Goal: Download file/media

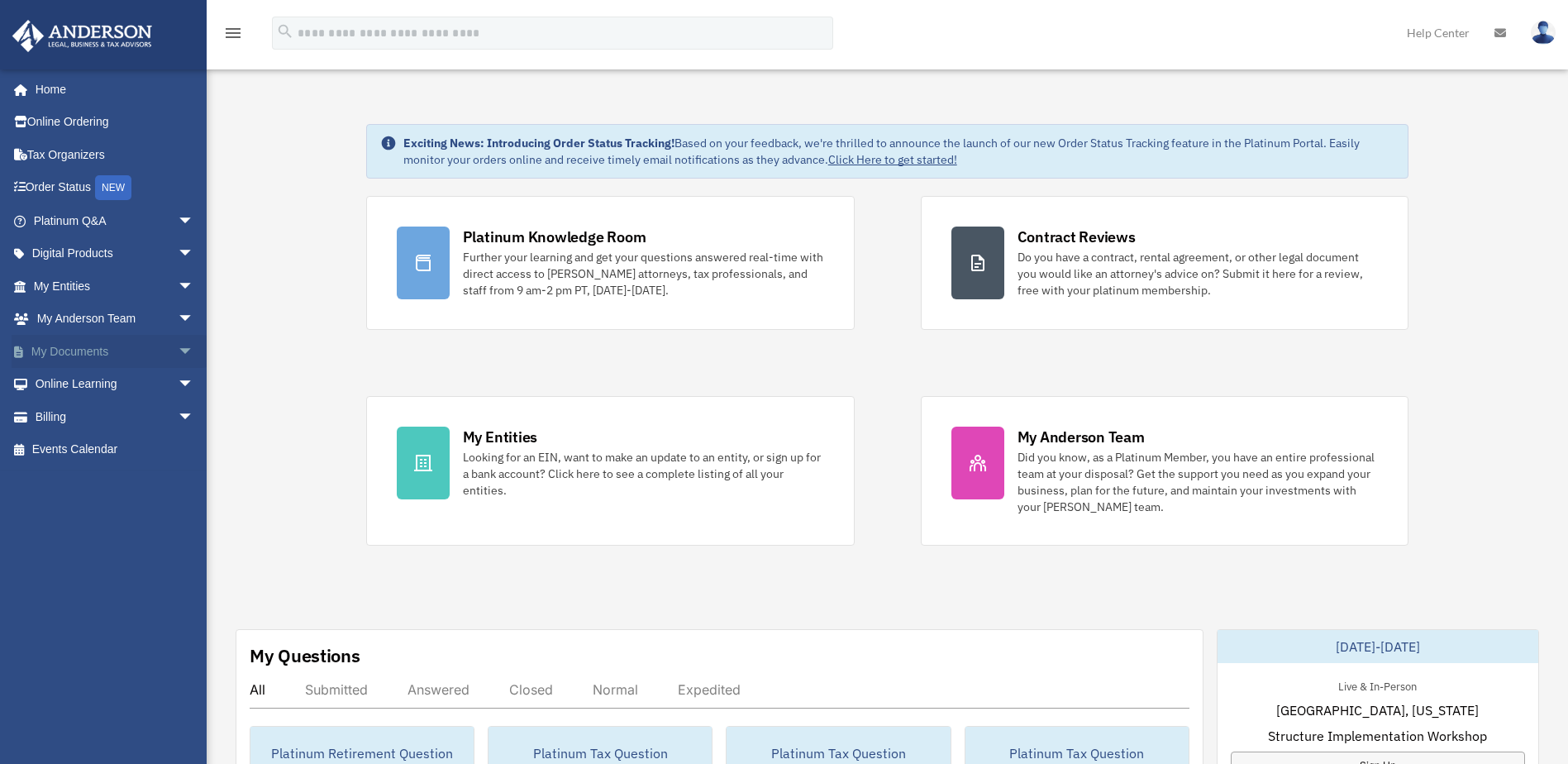
click at [113, 347] on link "My Documents arrow_drop_down" at bounding box center [114, 351] width 207 height 33
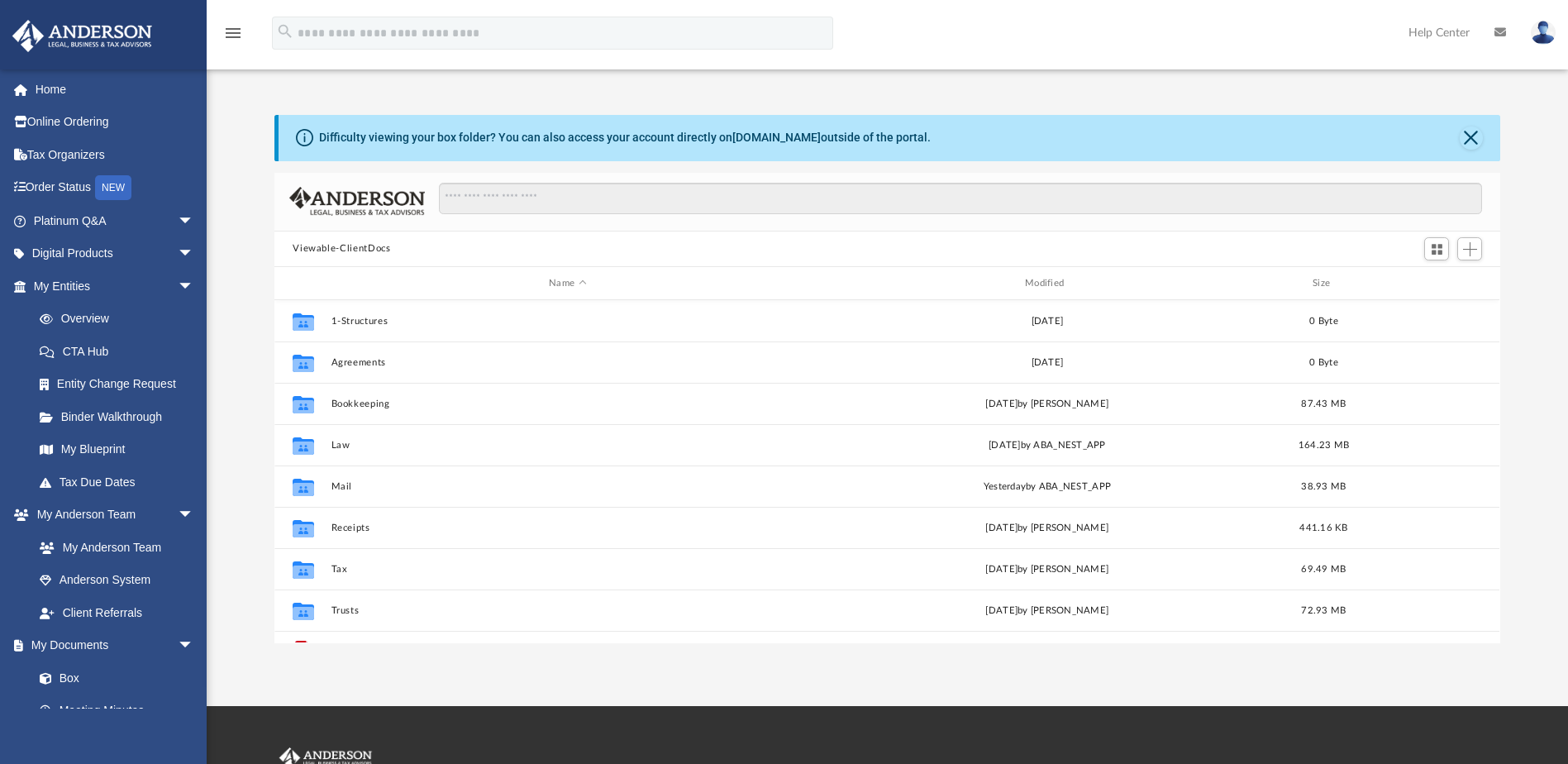
scroll to position [363, 1213]
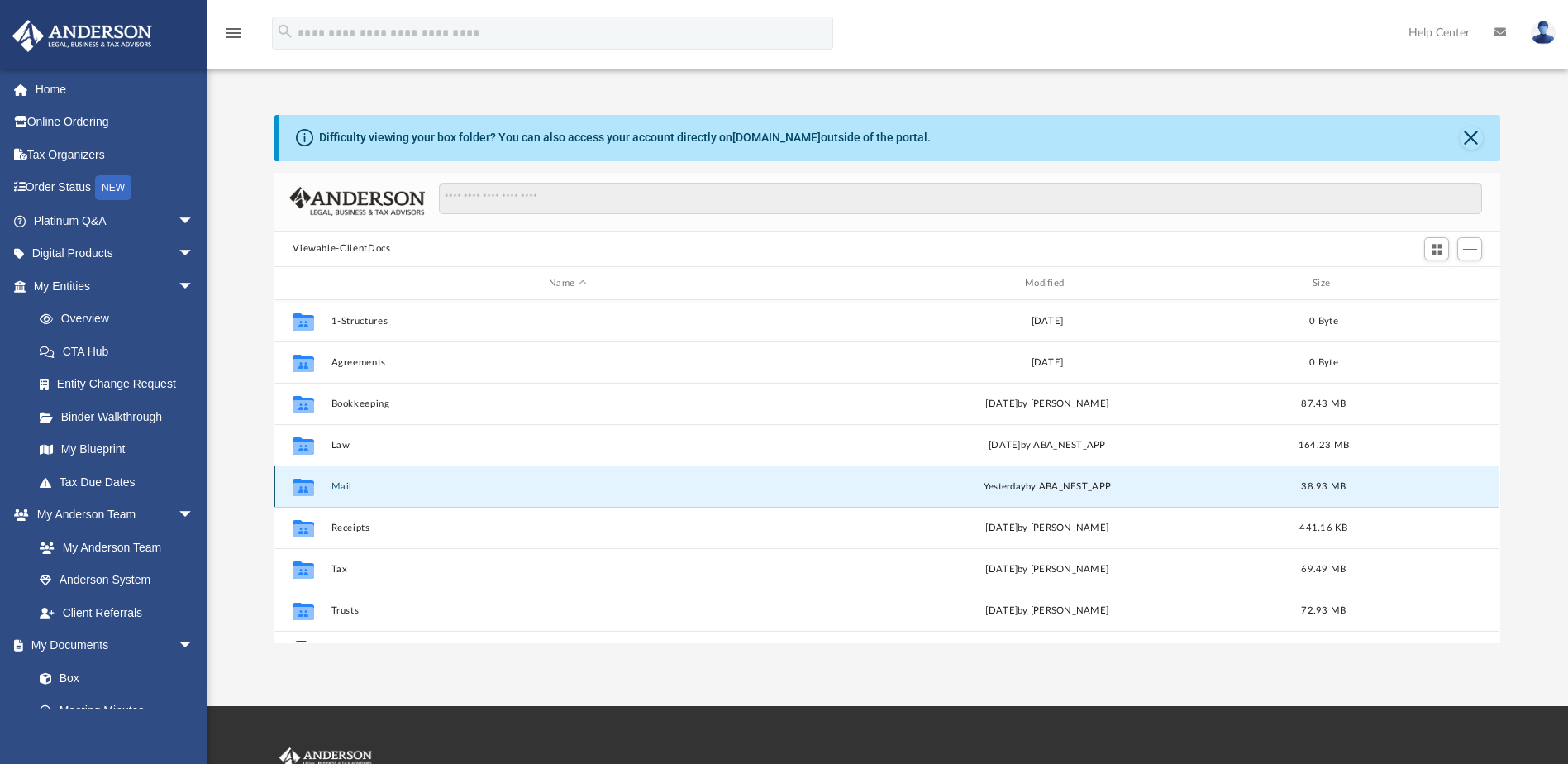
click at [340, 484] on button "Mail" at bounding box center [568, 486] width 473 height 10
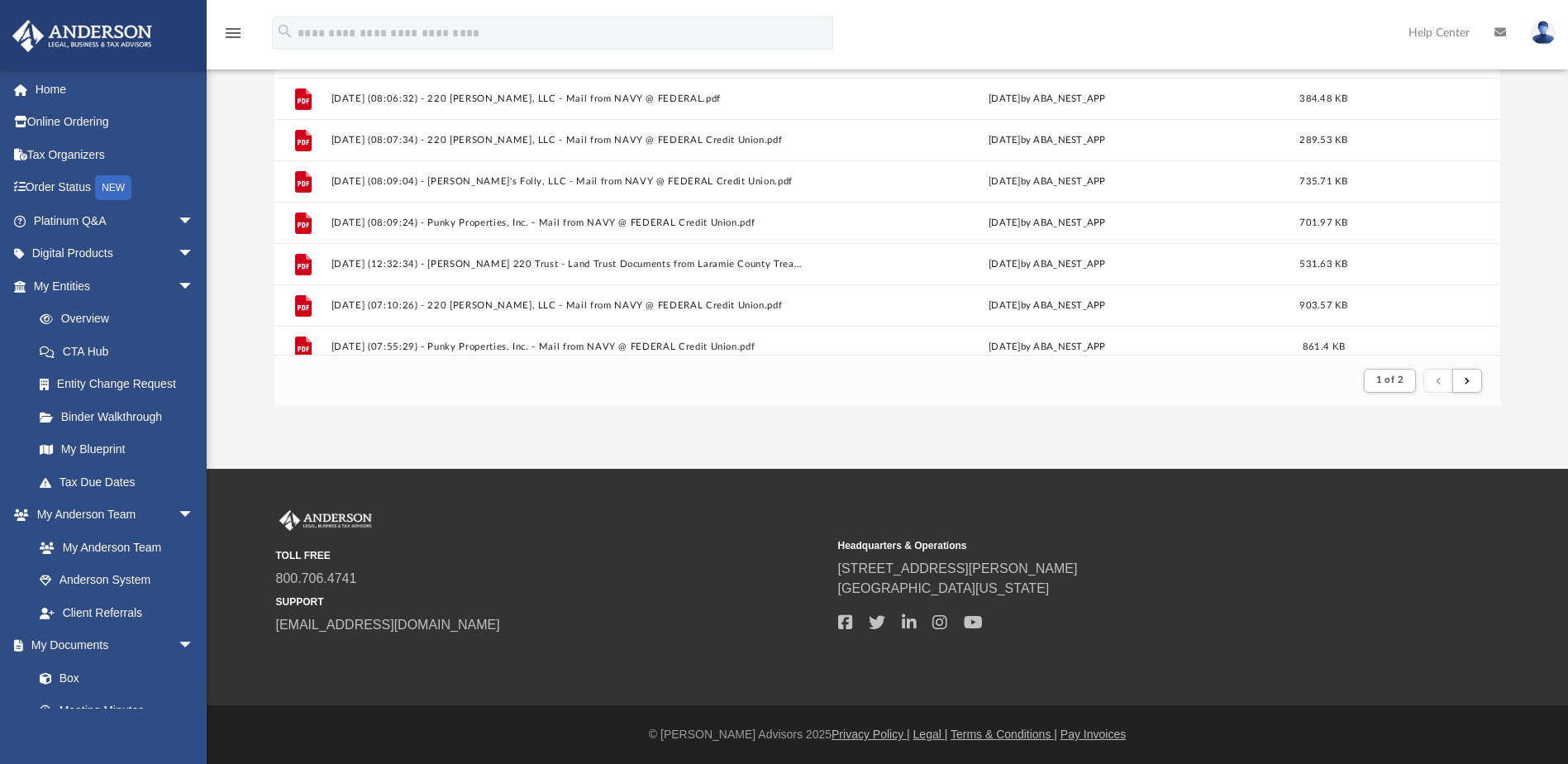
scroll to position [1361, 0]
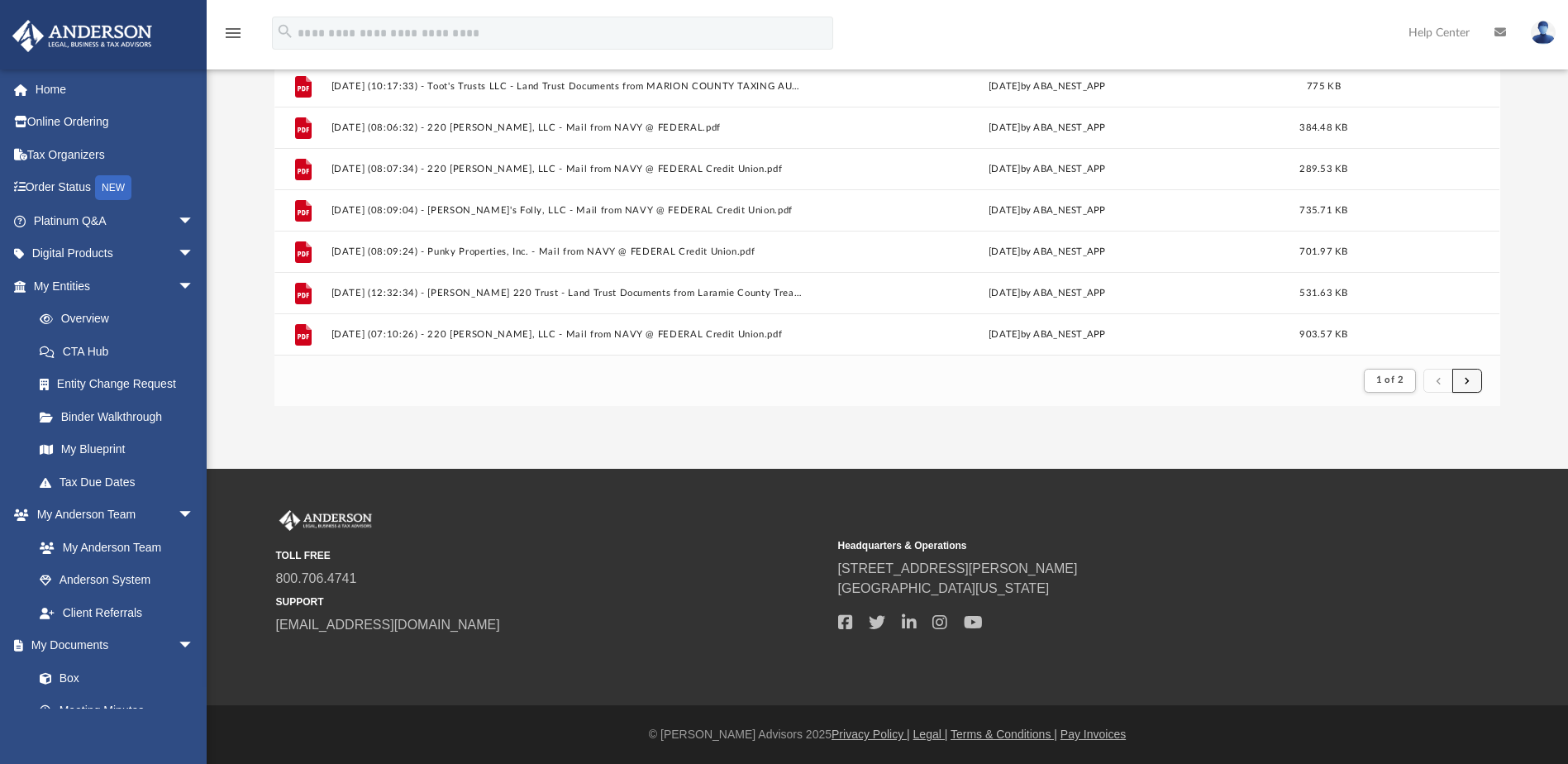
click at [1477, 376] on button "submit" at bounding box center [1467, 381] width 30 height 24
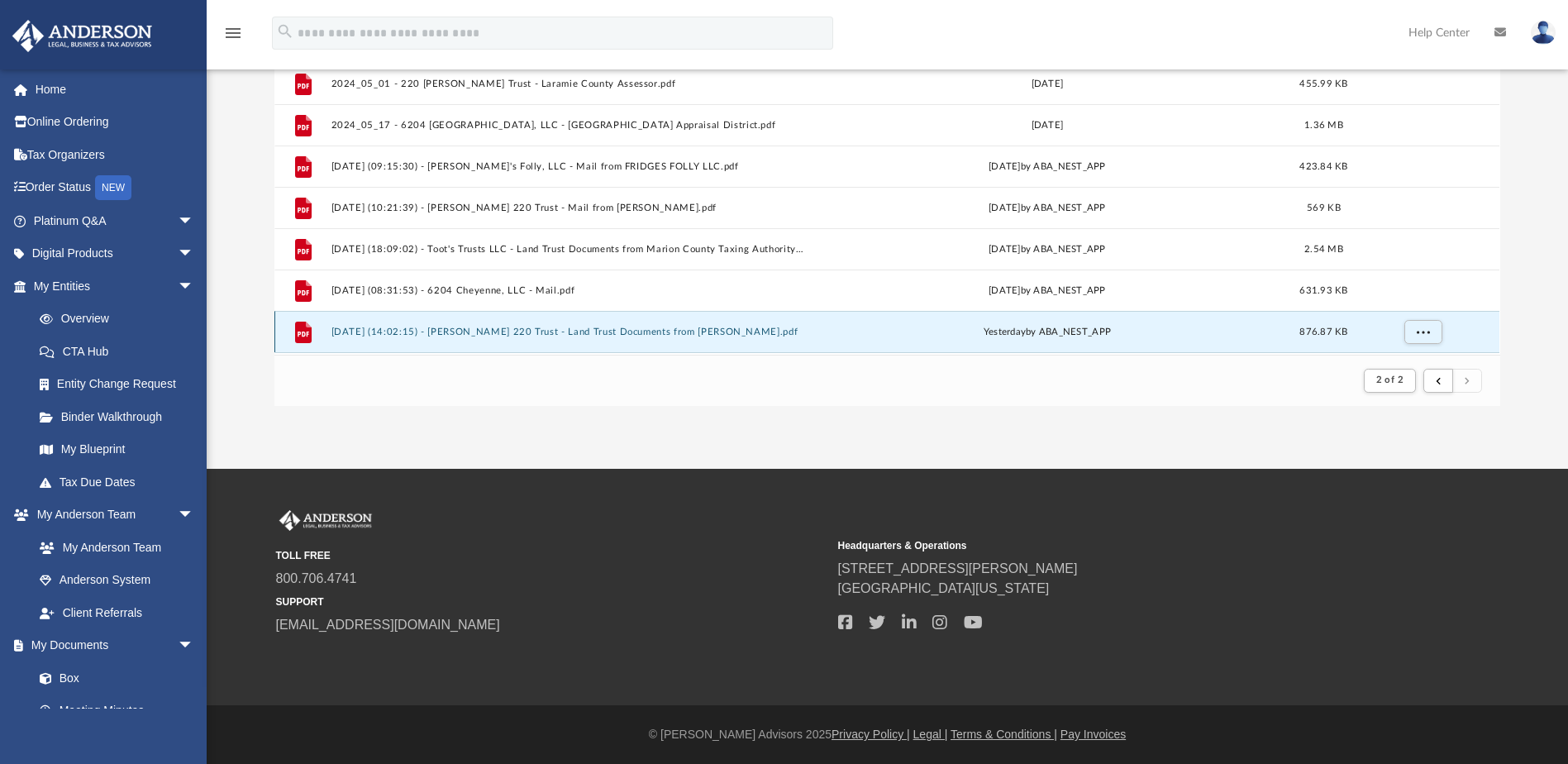
click at [681, 335] on button "[DATE] (14:02:15) - [PERSON_NAME] 220 Trust - Land Trust Documents from [PERSON…" at bounding box center [568, 331] width 473 height 10
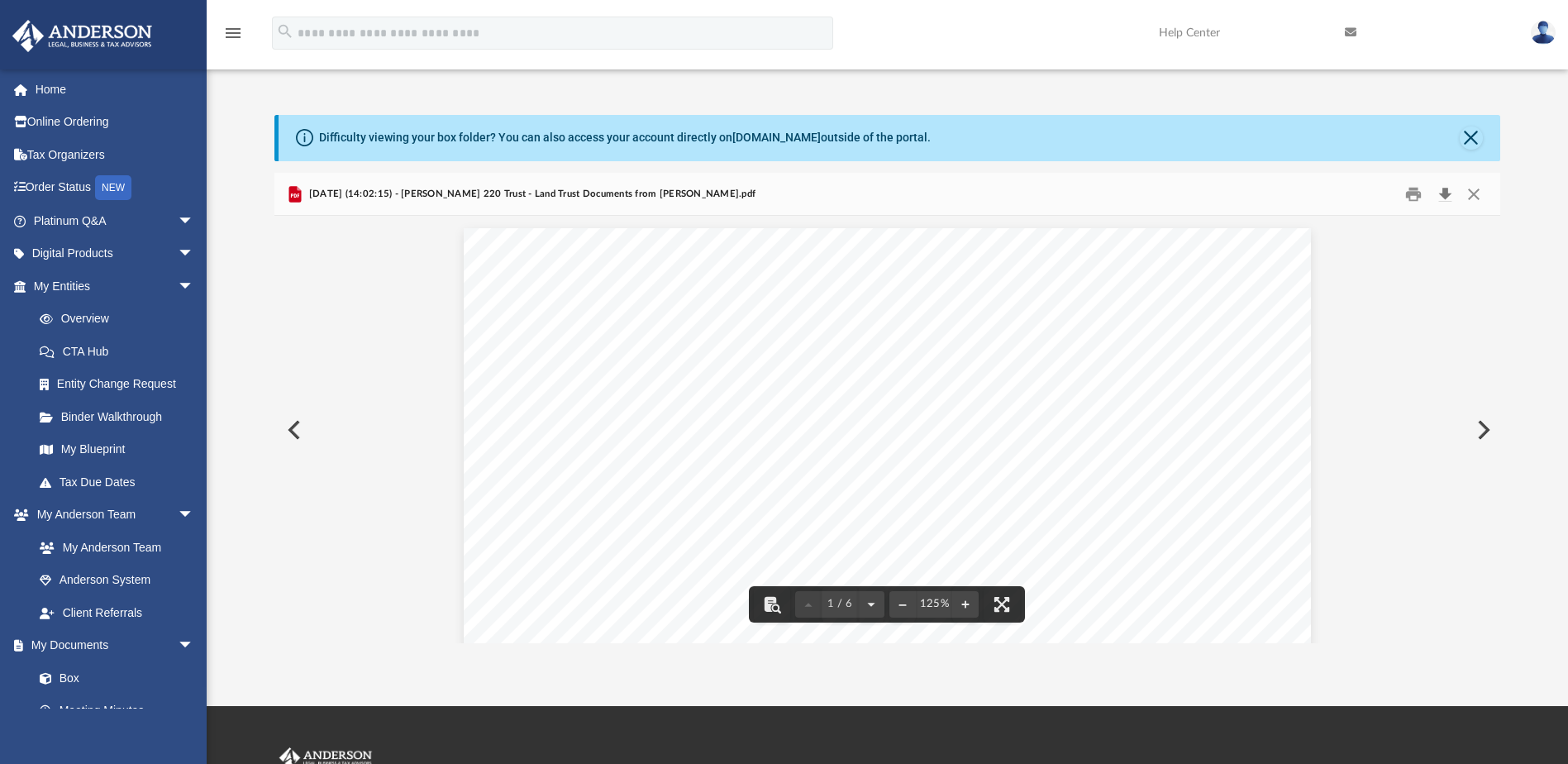
click at [1441, 194] on button "Download" at bounding box center [1445, 193] width 30 height 25
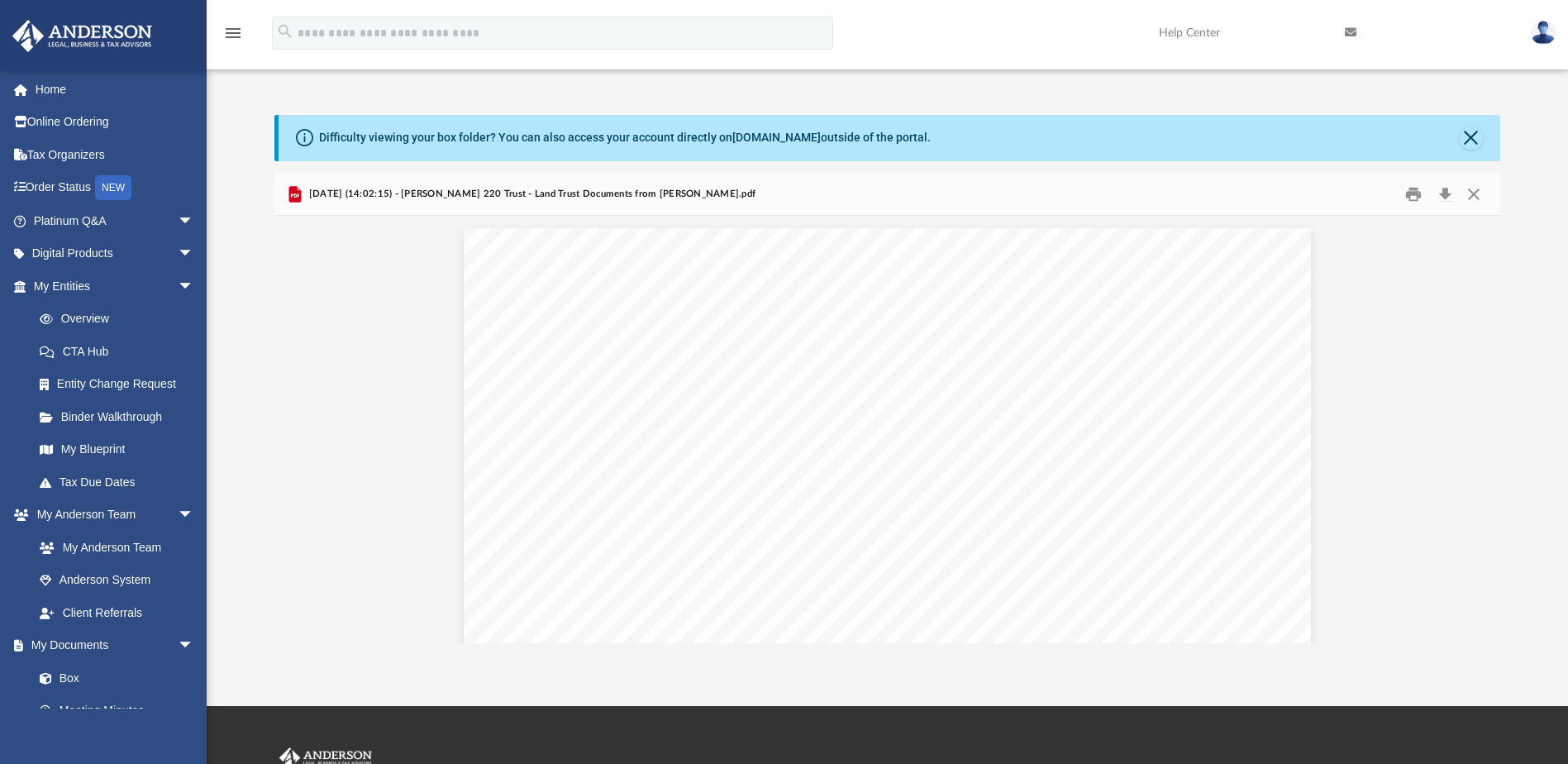
click at [1547, 32] on img at bounding box center [1543, 33] width 24 height 24
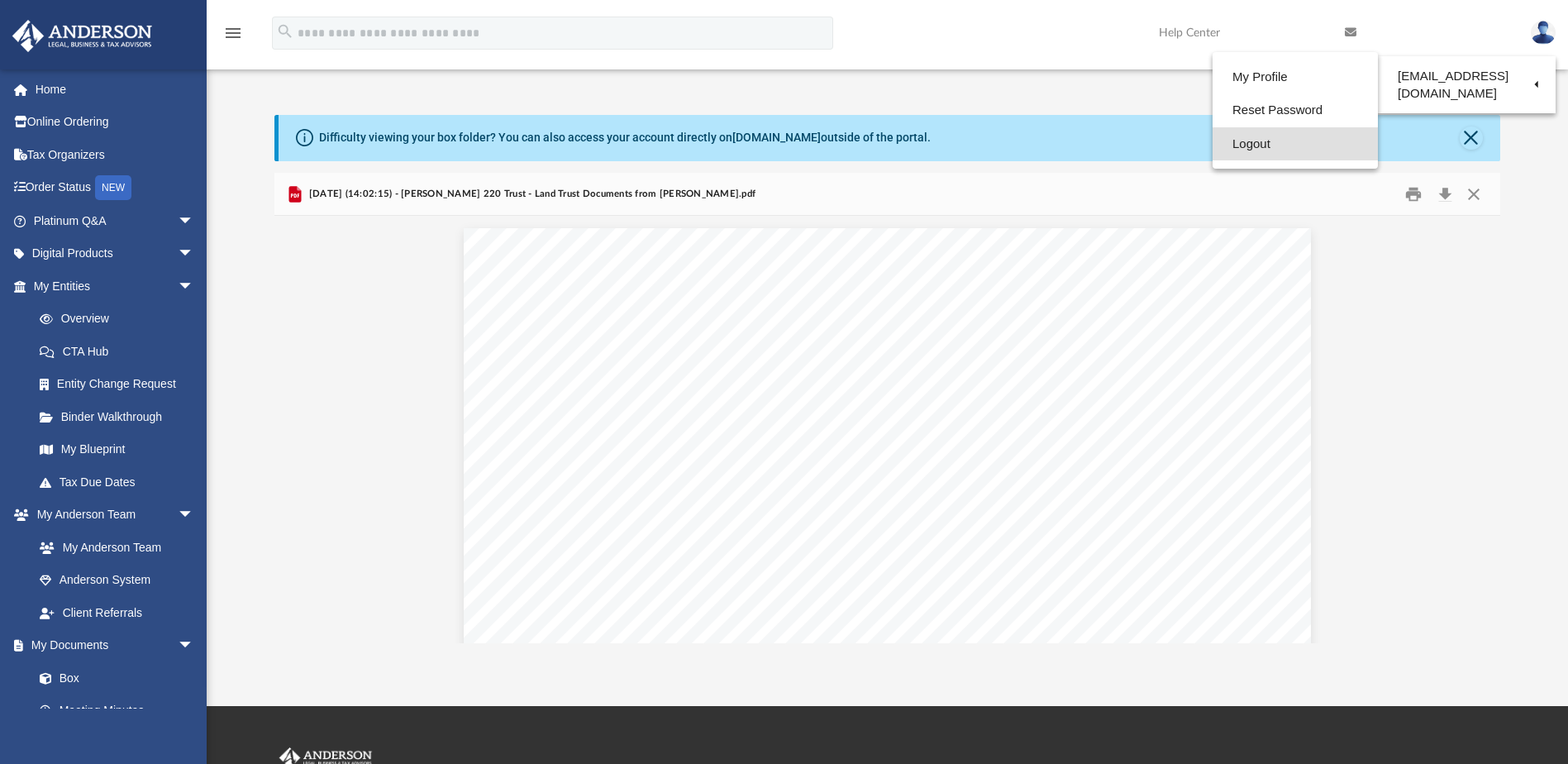
click at [1238, 152] on link "Logout" at bounding box center [1295, 145] width 165 height 34
